Goal: Task Accomplishment & Management: Complete application form

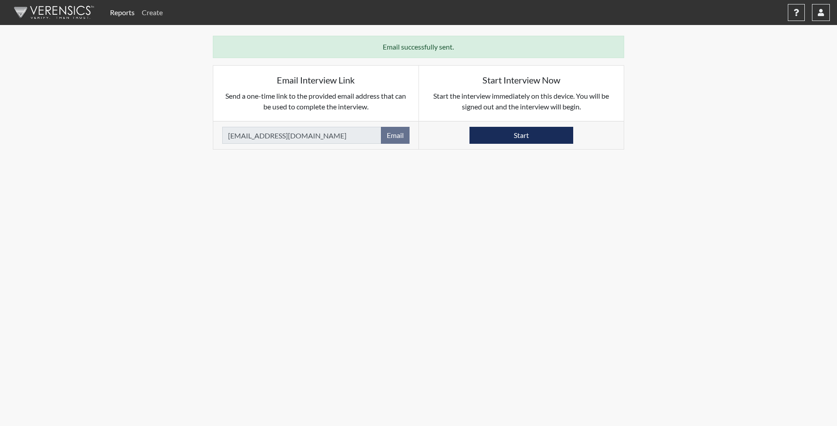
click at [157, 13] on link "Create" at bounding box center [152, 13] width 28 height 18
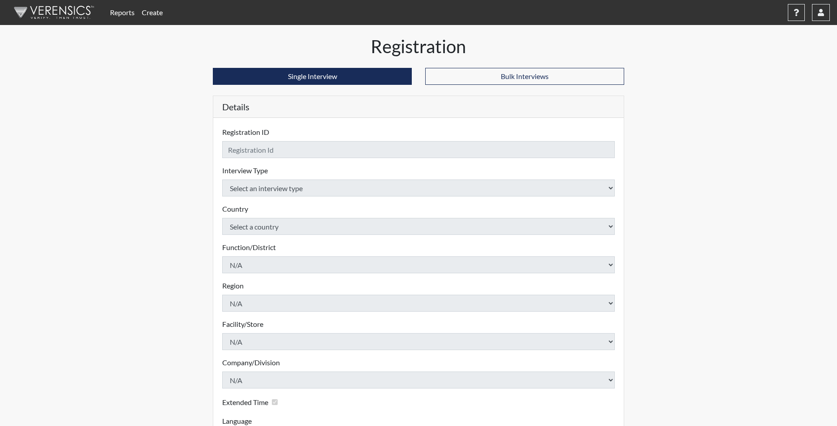
checkbox input "true"
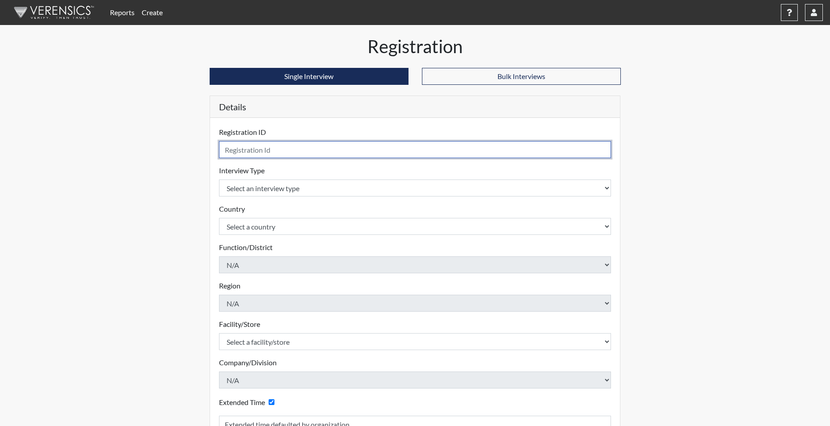
click at [289, 150] on input "text" at bounding box center [415, 149] width 393 height 17
type input "JPOTTER9959"
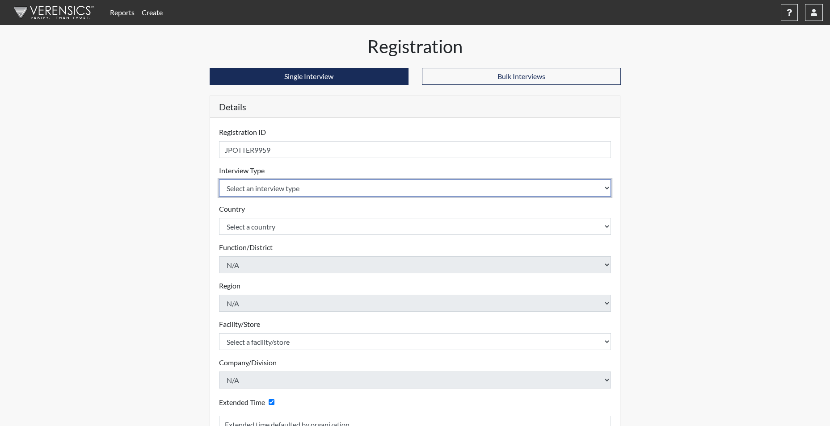
drag, startPoint x: 272, startPoint y: 189, endPoint x: 250, endPoint y: 187, distance: 22.0
click at [250, 187] on select "Select an interview type Corrections Pre-Employment" at bounding box center [415, 188] width 393 height 17
select select "ff733e93-e1bf-11ea-9c9f-0eff0cf7eb8f"
click at [219, 180] on select "Select an interview type Corrections Pre-Employment" at bounding box center [415, 188] width 393 height 17
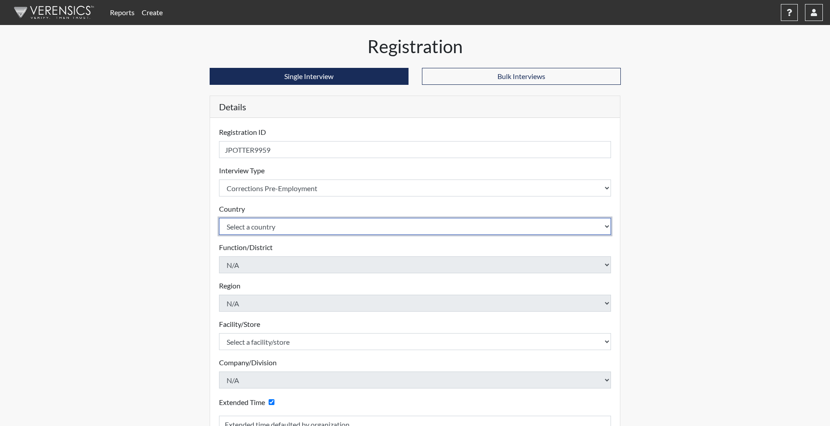
click at [249, 225] on select "Select a country [GEOGRAPHIC_DATA] [GEOGRAPHIC_DATA]" at bounding box center [415, 226] width 393 height 17
select select "united-states-of-[GEOGRAPHIC_DATA]"
click at [219, 218] on select "Select a country [GEOGRAPHIC_DATA] [GEOGRAPHIC_DATA]" at bounding box center [415, 226] width 393 height 17
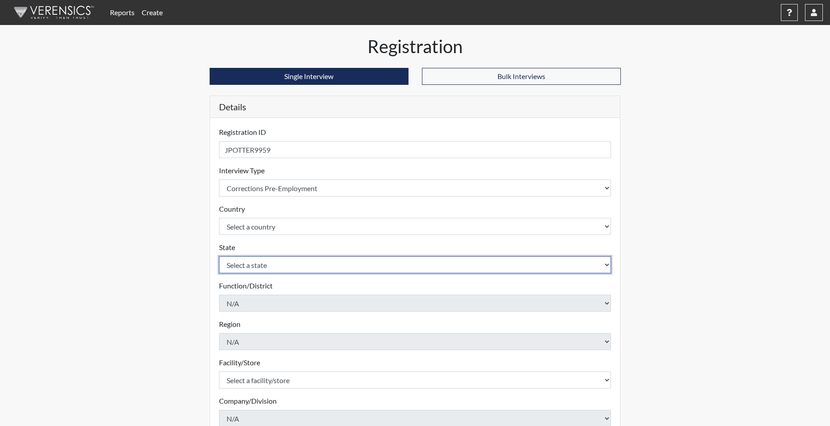
click at [250, 269] on select "Select a state [US_STATE] [US_STATE] [US_STATE] [US_STATE] [US_STATE] [US_STATE…" at bounding box center [415, 265] width 393 height 17
select select "SC"
click at [219, 257] on select "Select a state [US_STATE] [US_STATE] [US_STATE] [US_STATE] [US_STATE] [US_STATE…" at bounding box center [415, 265] width 393 height 17
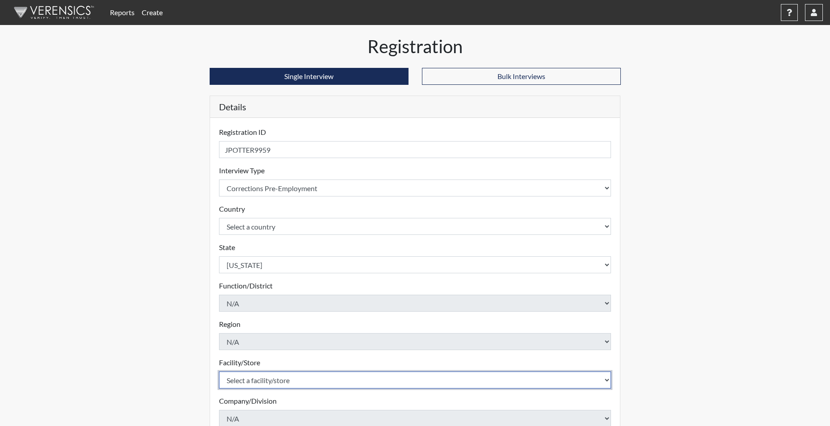
click at [250, 380] on select "Select a facility/store [GEOGRAPHIC_DATA] CI Broad River CI [PERSON_NAME] CI Di…" at bounding box center [415, 380] width 393 height 17
select select "c6e33473-242b-401e-8fed-f89f69c19afd"
click at [219, 372] on select "Select a facility/store [GEOGRAPHIC_DATA] CI Broad River CI [PERSON_NAME] CI Di…" at bounding box center [415, 380] width 393 height 17
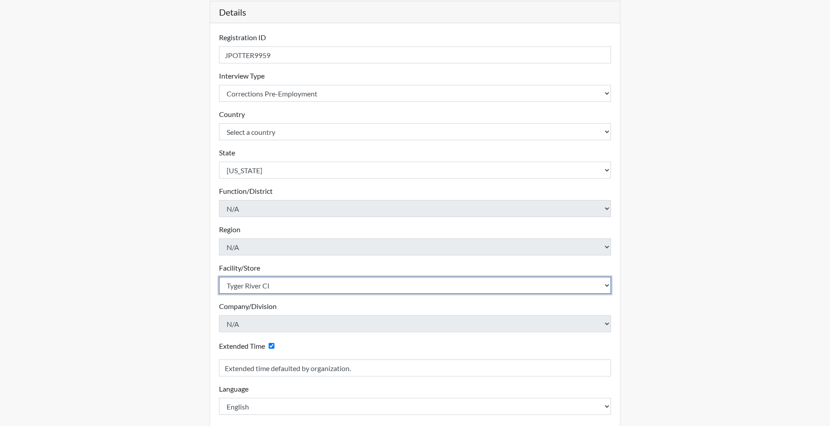
scroll to position [139, 0]
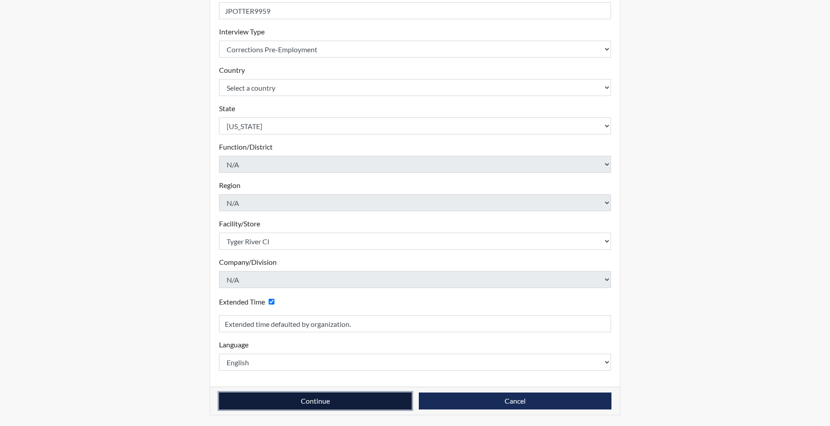
click at [267, 395] on button "Continue" at bounding box center [315, 401] width 193 height 17
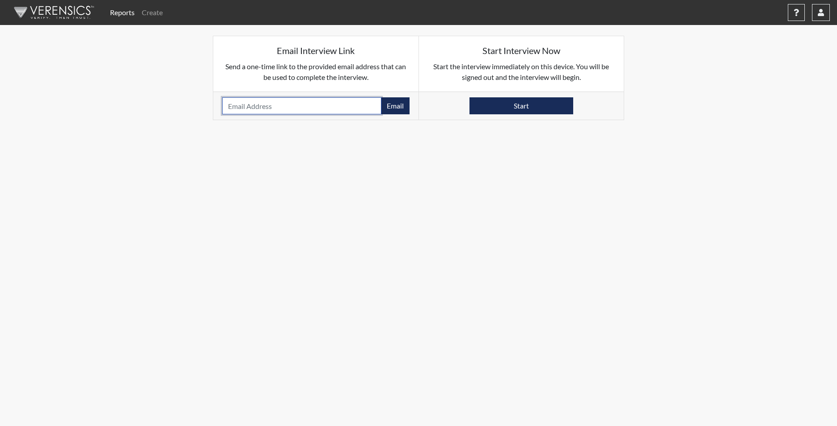
click at [259, 107] on input "email" at bounding box center [301, 105] width 159 height 17
paste input "[EMAIL_ADDRESS][DOMAIN_NAME]"
type input "[EMAIL_ADDRESS][DOMAIN_NAME]"
click at [394, 108] on button "Email" at bounding box center [395, 105] width 29 height 17
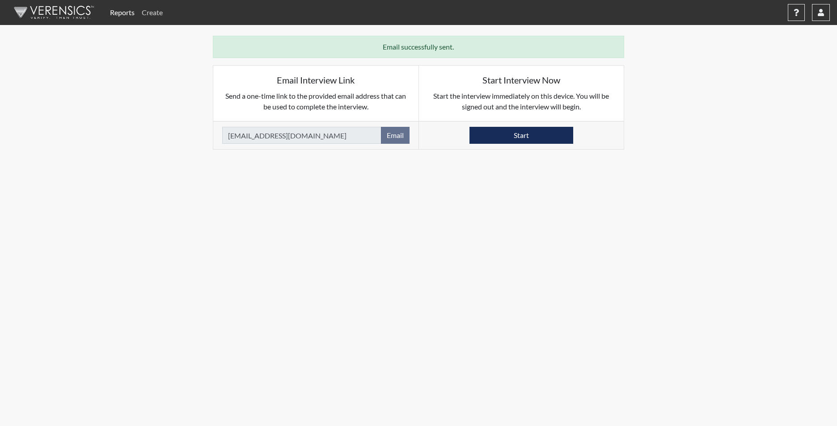
click at [161, 13] on link "Create" at bounding box center [152, 13] width 28 height 18
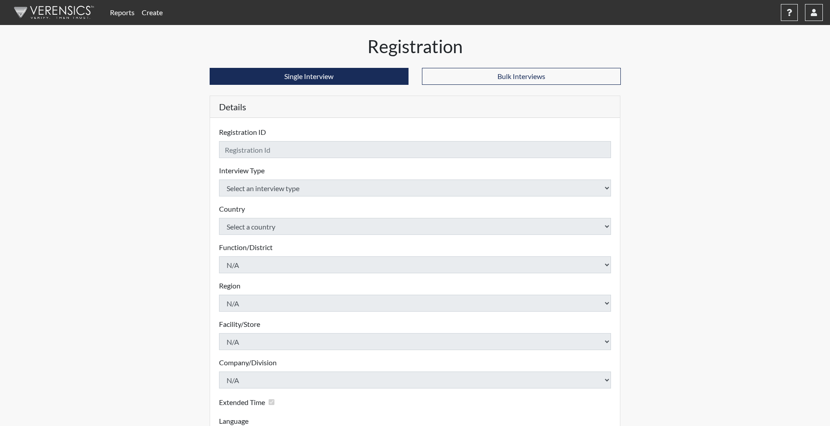
checkbox input "true"
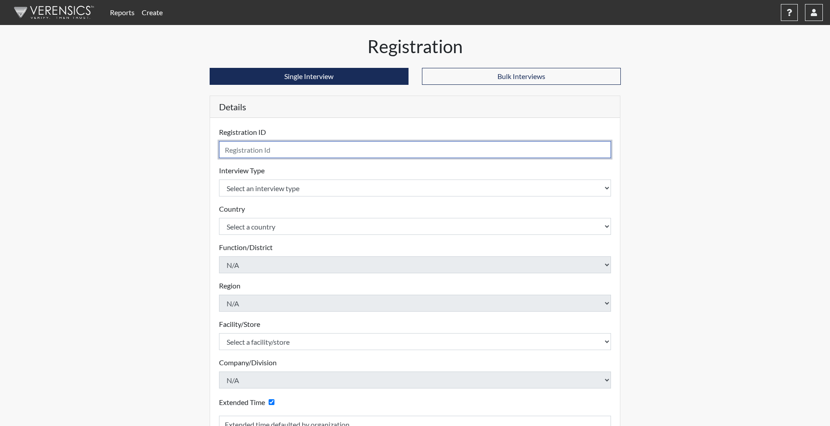
click at [360, 144] on input "text" at bounding box center [415, 149] width 393 height 17
type input "LRUMRILL4167"
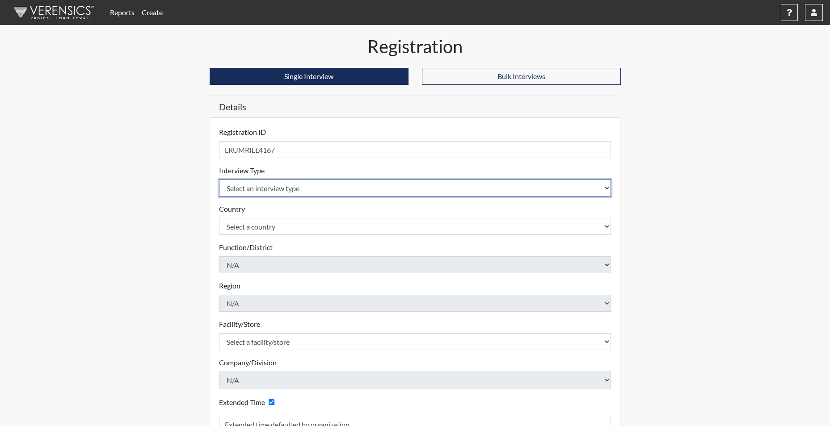
click at [269, 190] on select "Select an interview type Corrections Pre-Employment" at bounding box center [415, 188] width 393 height 17
select select "ff733e93-e1bf-11ea-9c9f-0eff0cf7eb8f"
click at [219, 180] on select "Select an interview type Corrections Pre-Employment" at bounding box center [415, 188] width 393 height 17
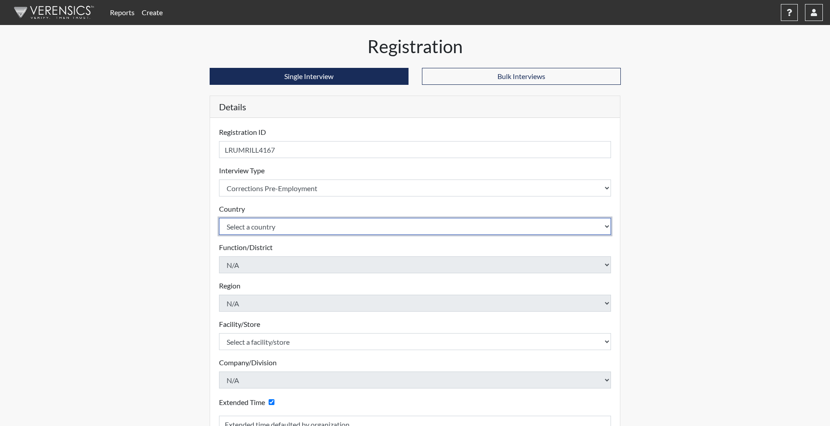
click at [266, 224] on select "Select a country [GEOGRAPHIC_DATA] [GEOGRAPHIC_DATA]" at bounding box center [415, 226] width 393 height 17
select select "united-states-of-[GEOGRAPHIC_DATA]"
click at [219, 218] on select "Select a country [GEOGRAPHIC_DATA] [GEOGRAPHIC_DATA]" at bounding box center [415, 226] width 393 height 17
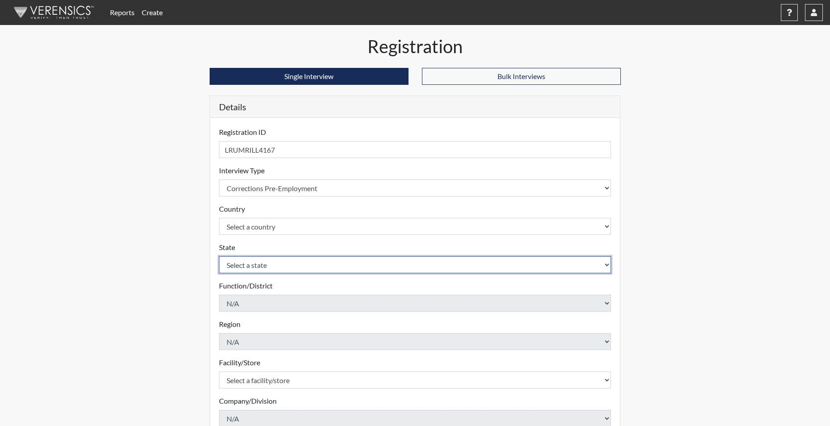
click at [249, 265] on select "Select a state [US_STATE] [US_STATE] [US_STATE] [US_STATE] [US_STATE] [US_STATE…" at bounding box center [415, 265] width 393 height 17
select select "SC"
click at [219, 257] on select "Select a state [US_STATE] [US_STATE] [US_STATE] [US_STATE] [US_STATE] [US_STATE…" at bounding box center [415, 265] width 393 height 17
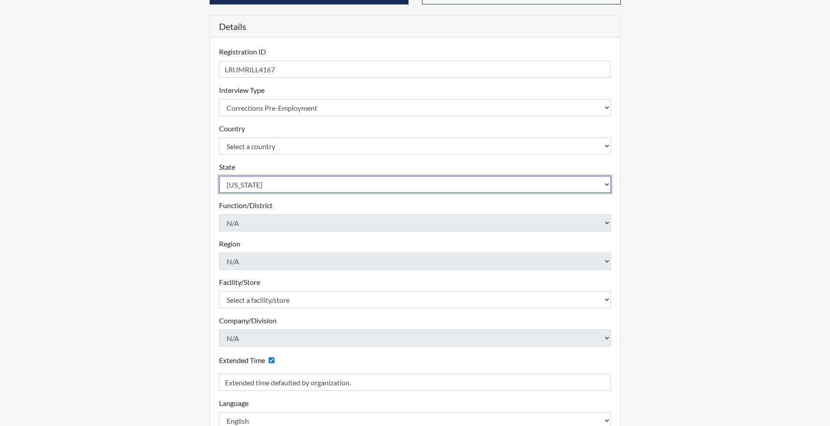
scroll to position [134, 0]
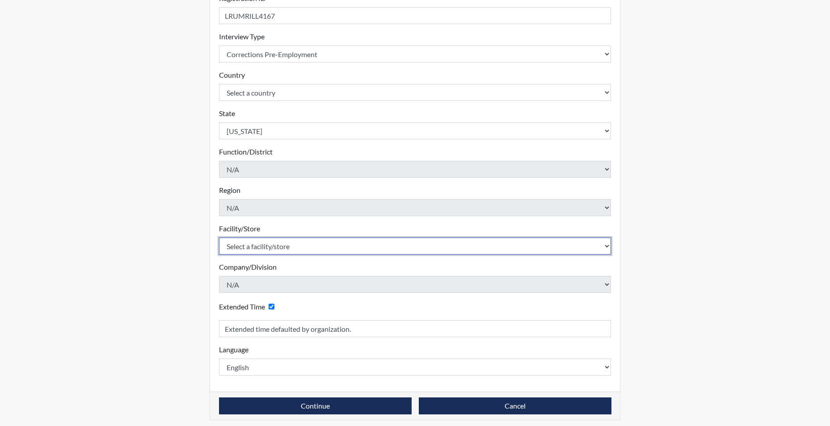
click at [270, 251] on select "Select a facility/store [GEOGRAPHIC_DATA] CI Broad River CI [PERSON_NAME] CI Di…" at bounding box center [415, 246] width 393 height 17
select select "c6e33473-242b-401e-8fed-f89f69c19afd"
click at [219, 238] on select "Select a facility/store [GEOGRAPHIC_DATA] CI Broad River CI [PERSON_NAME] CI Di…" at bounding box center [415, 246] width 393 height 17
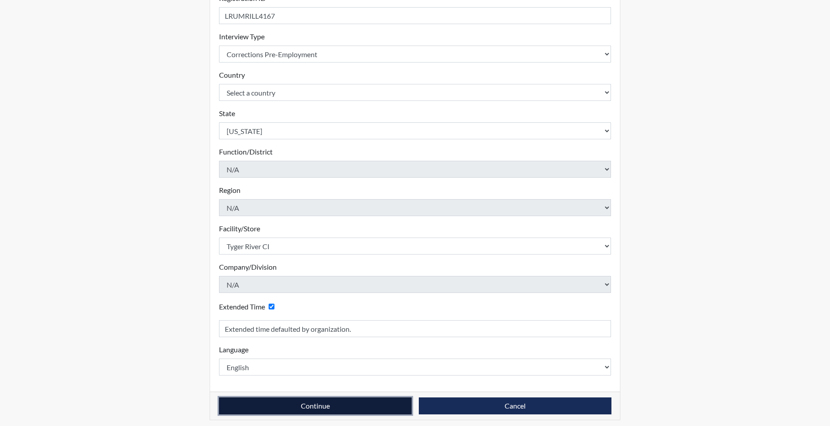
click at [286, 409] on button "Continue" at bounding box center [315, 406] width 193 height 17
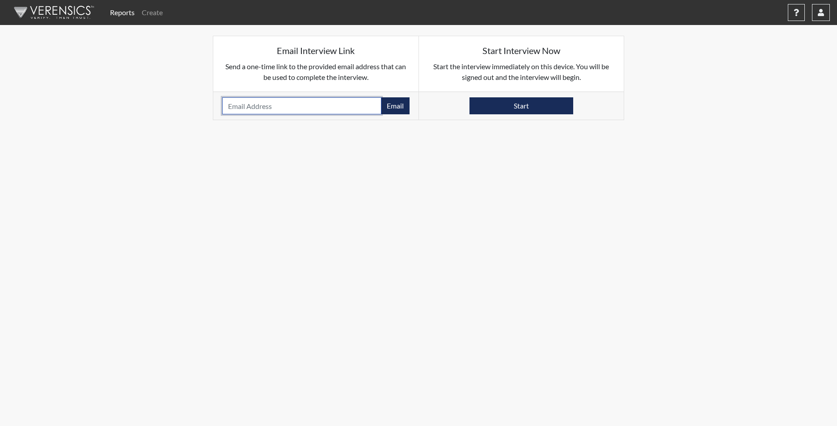
click at [269, 107] on input "email" at bounding box center [301, 105] width 159 height 17
paste input "[PERSON_NAME][EMAIL_ADDRESS][PERSON_NAME][DOMAIN_NAME]"
type input "[PERSON_NAME][EMAIL_ADDRESS][PERSON_NAME][DOMAIN_NAME]"
click at [398, 109] on button "Email" at bounding box center [395, 105] width 29 height 17
